Goal: Information Seeking & Learning: Compare options

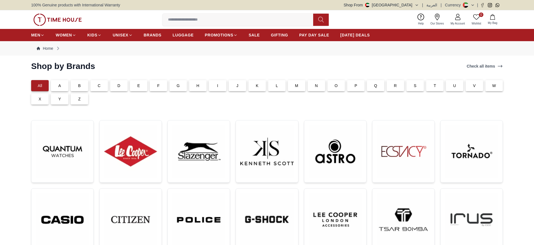
scroll to position [28, 0]
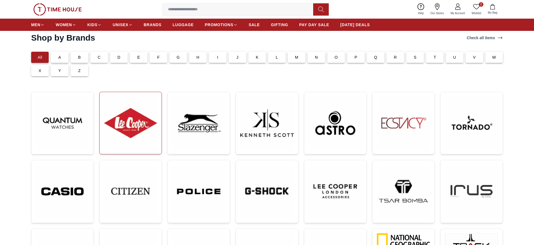
click at [140, 130] on img at bounding box center [130, 123] width 53 height 53
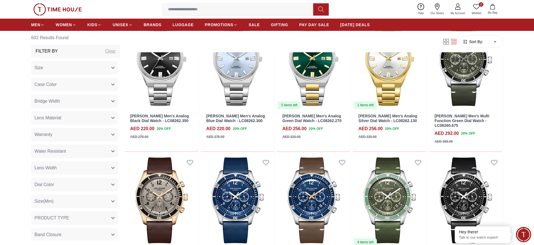
scroll to position [653, 0]
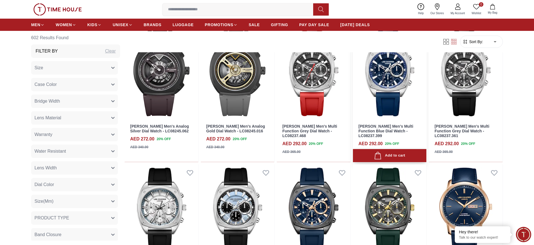
scroll to position [1136, 0]
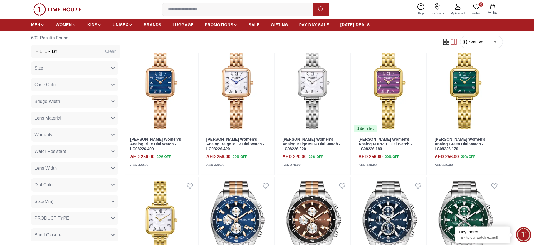
scroll to position [1732, 0]
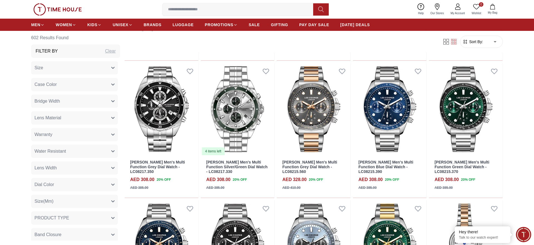
scroll to position [1931, 0]
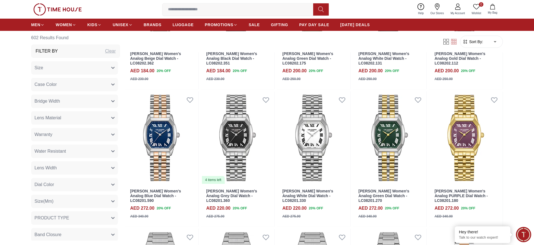
scroll to position [2811, 0]
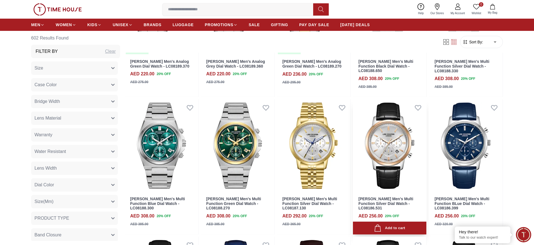
scroll to position [3350, 0]
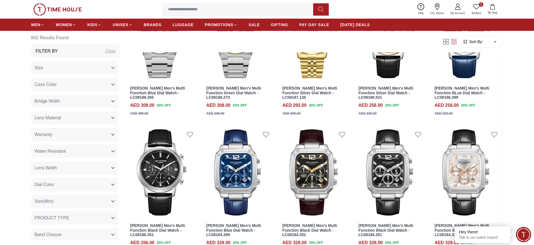
click at [232, 9] on input at bounding box center [240, 9] width 155 height 11
paste input "**********"
type input "**********"
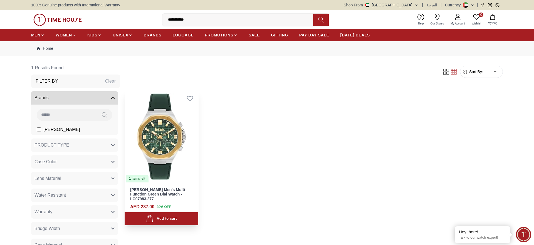
click at [171, 132] on img at bounding box center [162, 136] width 74 height 93
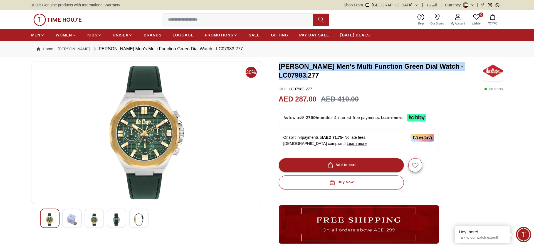
drag, startPoint x: 323, startPoint y: 77, endPoint x: 276, endPoint y: 64, distance: 48.6
click at [276, 64] on div "30% [PERSON_NAME] Men's Multi Function Green Dial Watch - LC07983.277 SKU : LC0…" at bounding box center [267, 189] width 472 height 256
copy h3 "[PERSON_NAME] Men's Multi Function Green Dial Watch - LC07983.277"
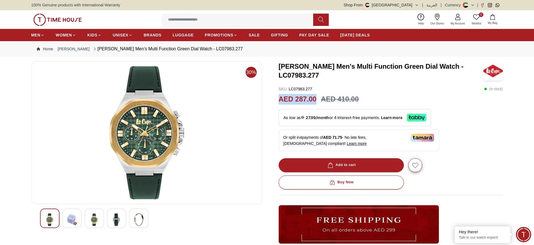
drag, startPoint x: 316, startPoint y: 100, endPoint x: 279, endPoint y: 99, distance: 36.8
click at [279, 99] on h2 "AED 287.00" at bounding box center [298, 99] width 38 height 11
copy h2 "AED 287.00"
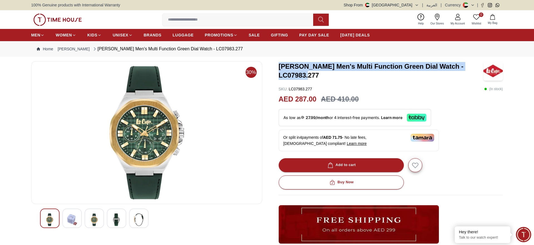
drag, startPoint x: 322, startPoint y: 77, endPoint x: 278, endPoint y: 62, distance: 46.5
click at [278, 62] on div "30% [PERSON_NAME] Men's Multi Function Green Dial Watch - LC07983.277 SKU : LC0…" at bounding box center [267, 189] width 472 height 256
copy h3 "[PERSON_NAME] Men's Multi Function Green Dial Watch - LC07983.277"
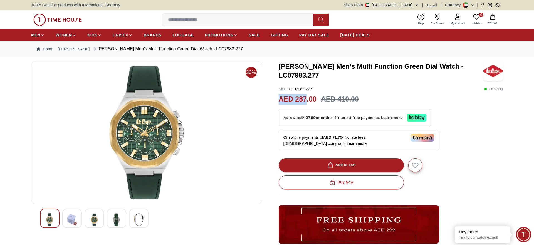
drag, startPoint x: 307, startPoint y: 98, endPoint x: 278, endPoint y: 97, distance: 28.7
click at [278, 97] on div "30% [PERSON_NAME] Men's Multi Function Green Dial Watch - LC07983.277 SKU : LC0…" at bounding box center [267, 189] width 472 height 256
copy h2 "AED 287"
click at [214, 19] on input at bounding box center [240, 19] width 155 height 11
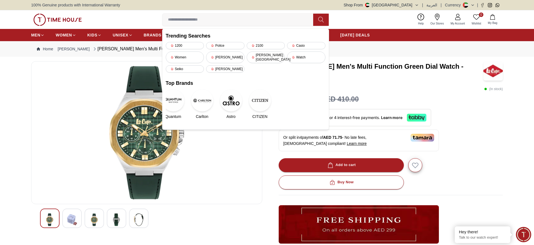
paste input "**********"
type input "**********"
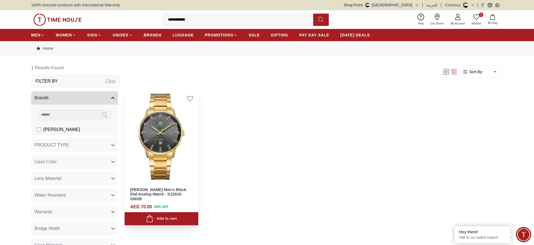
click at [167, 161] on img at bounding box center [162, 136] width 74 height 93
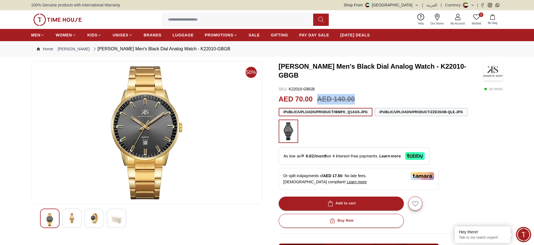
drag, startPoint x: 318, startPoint y: 98, endPoint x: 363, endPoint y: 97, distance: 45.4
click at [363, 97] on div "AED 70.00 AED 140.00" at bounding box center [391, 99] width 225 height 11
copy h3 "AED 140.00"
